Goal: Task Accomplishment & Management: Manage account settings

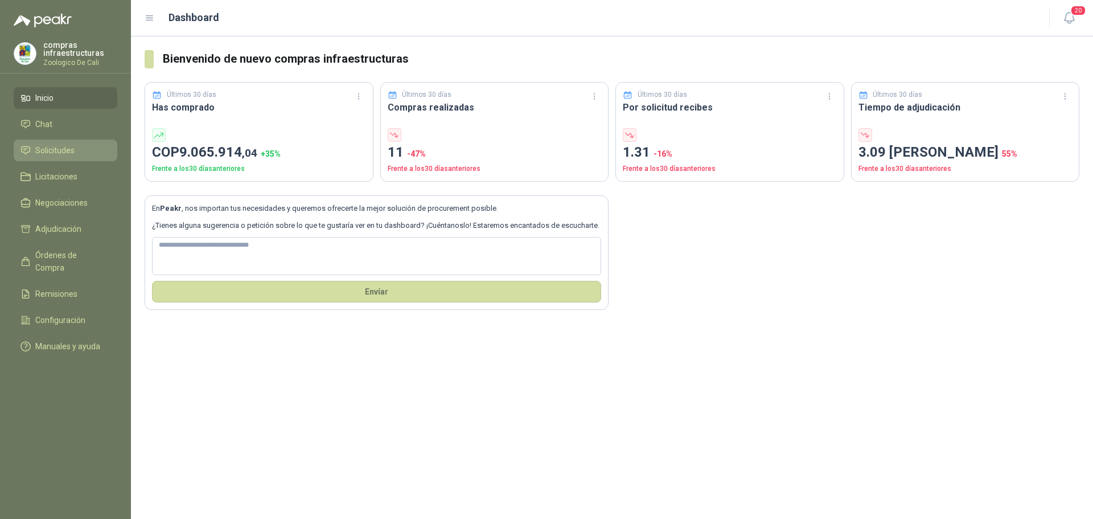
click at [47, 145] on span "Solicitudes" at bounding box center [54, 150] width 39 height 13
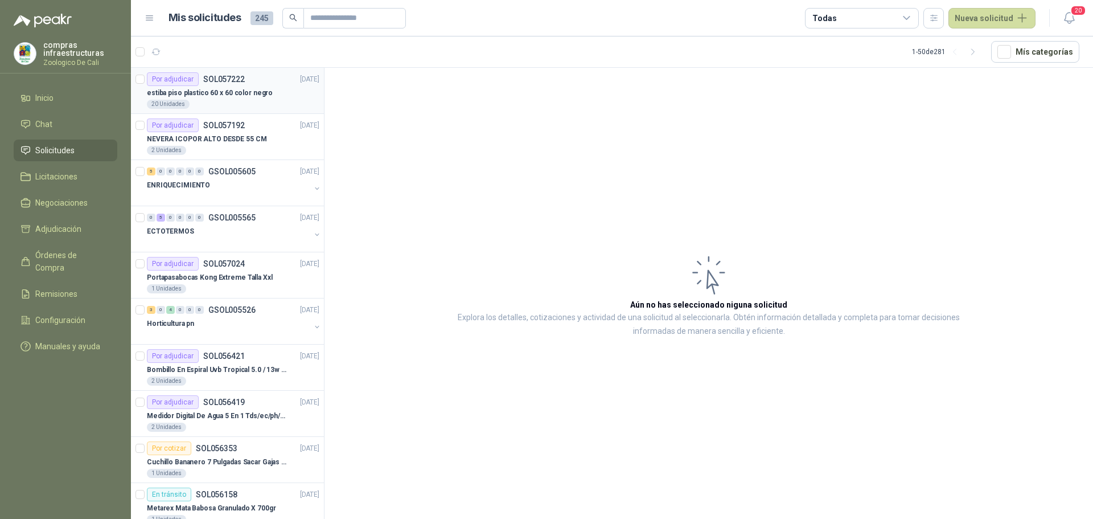
click at [199, 79] on div "Por adjudicar SOL057222" at bounding box center [196, 79] width 98 height 14
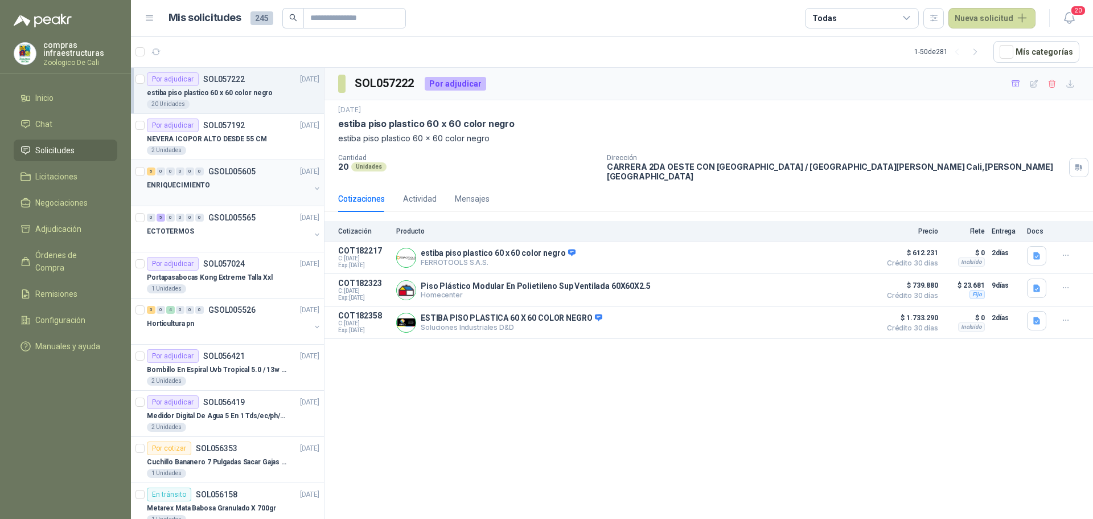
click at [233, 183] on div "ENRIQUECIMIENTO" at bounding box center [228, 185] width 163 height 14
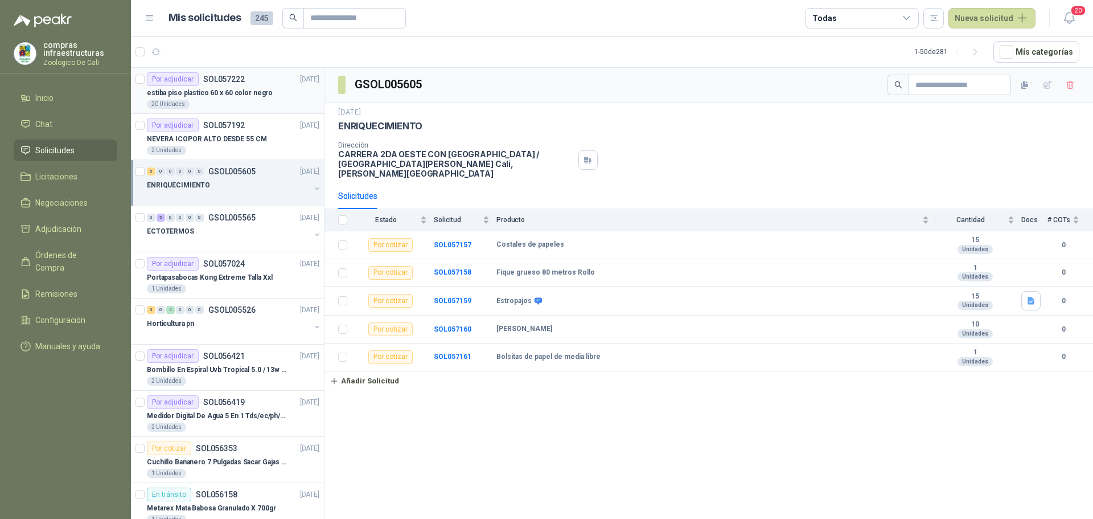
click at [242, 103] on div "20 Unidades" at bounding box center [233, 104] width 172 height 9
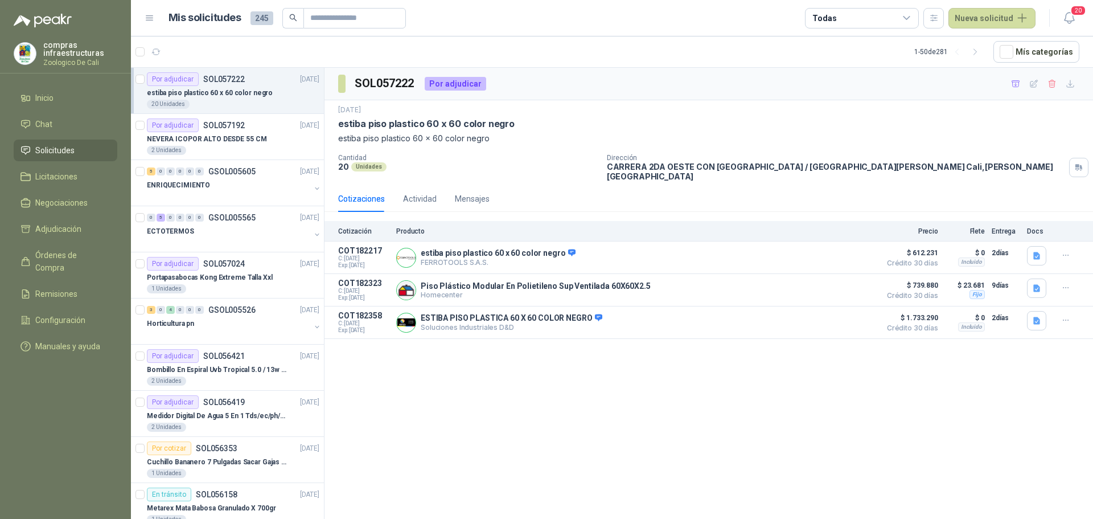
click at [65, 150] on span "Solicitudes" at bounding box center [54, 150] width 39 height 13
